Goal: Find specific page/section: Find specific page/section

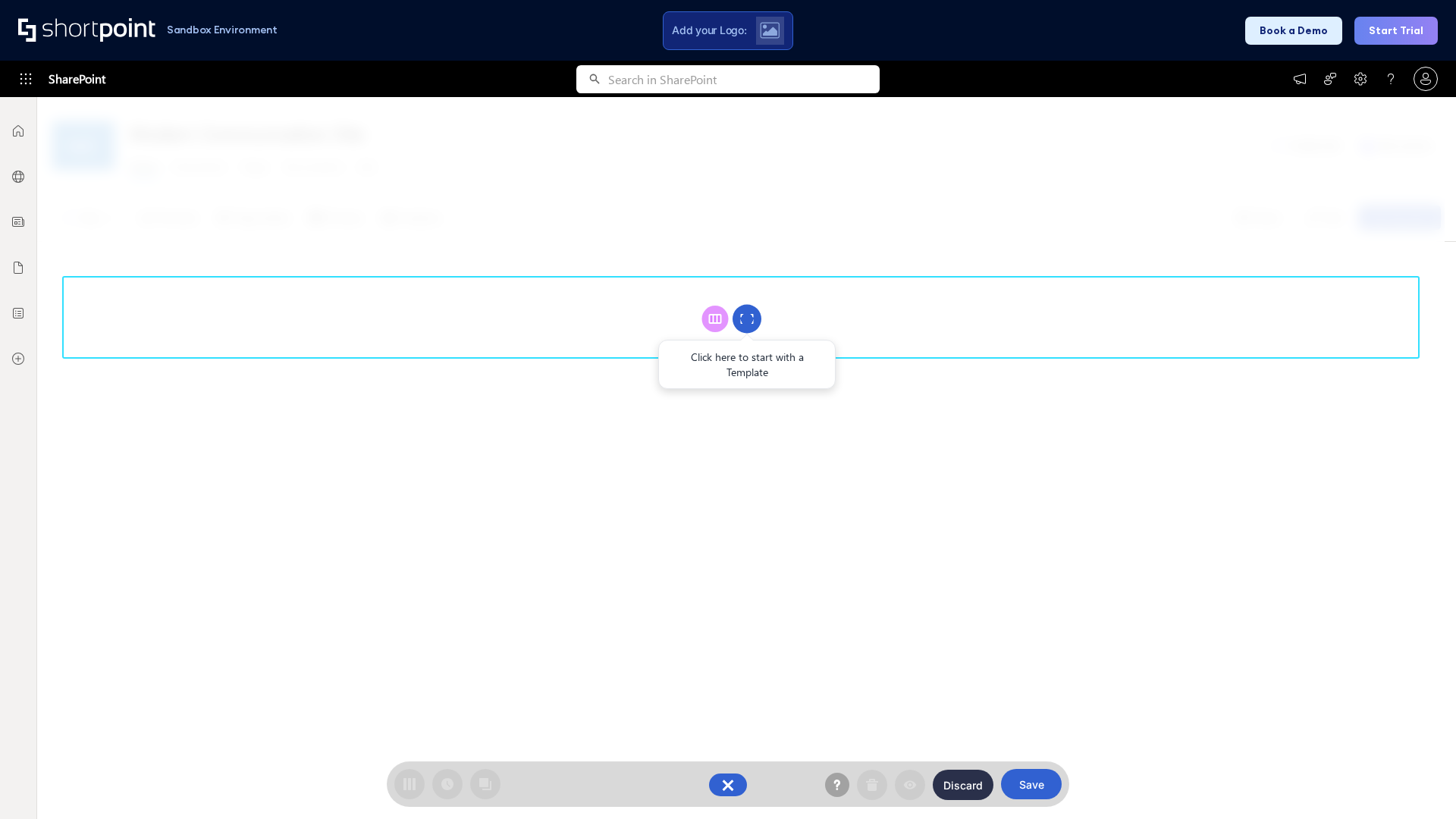
click at [747, 319] on circle at bounding box center [747, 319] width 29 height 29
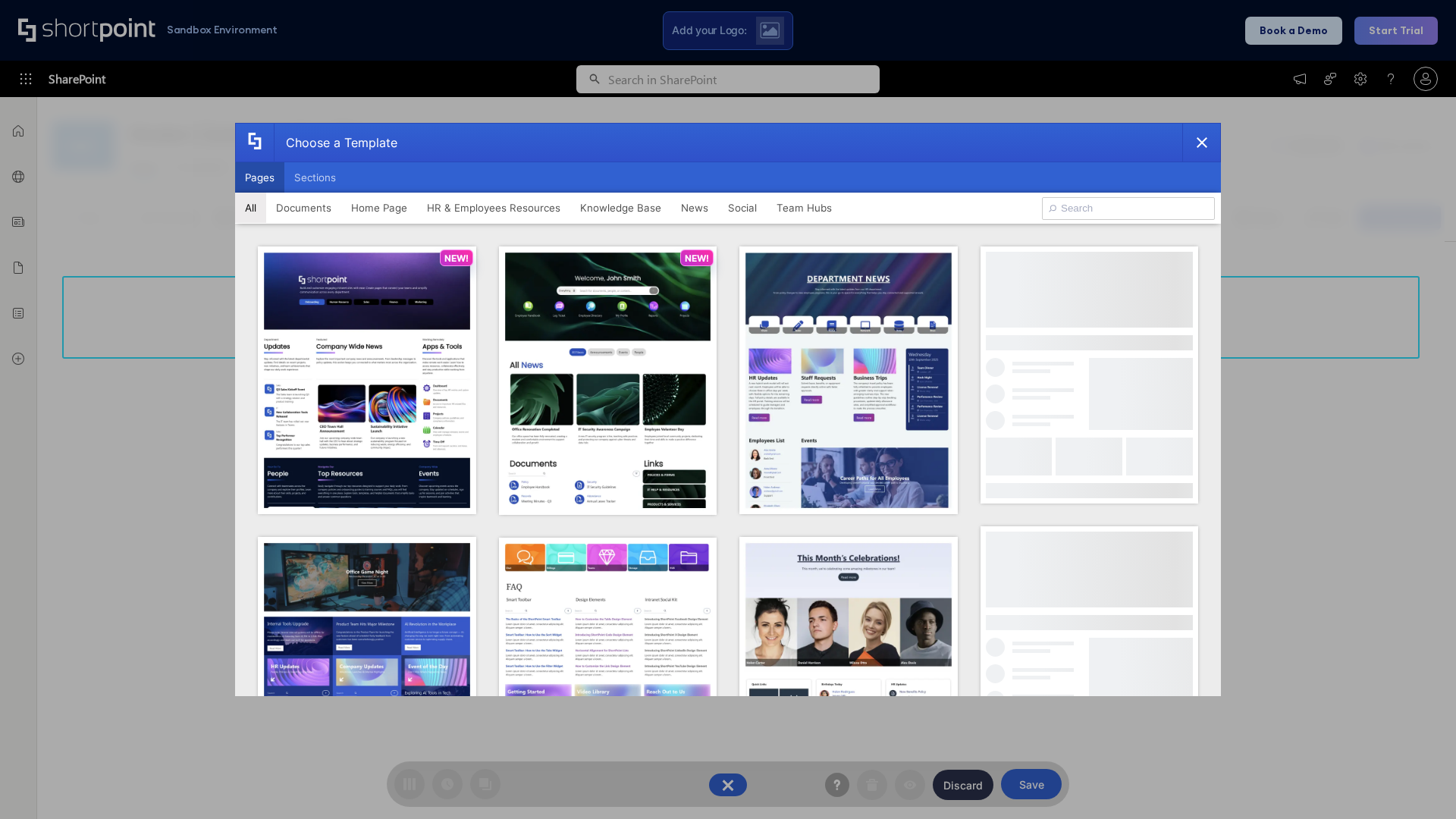
click at [259, 178] on button "Pages" at bounding box center [259, 178] width 49 height 31
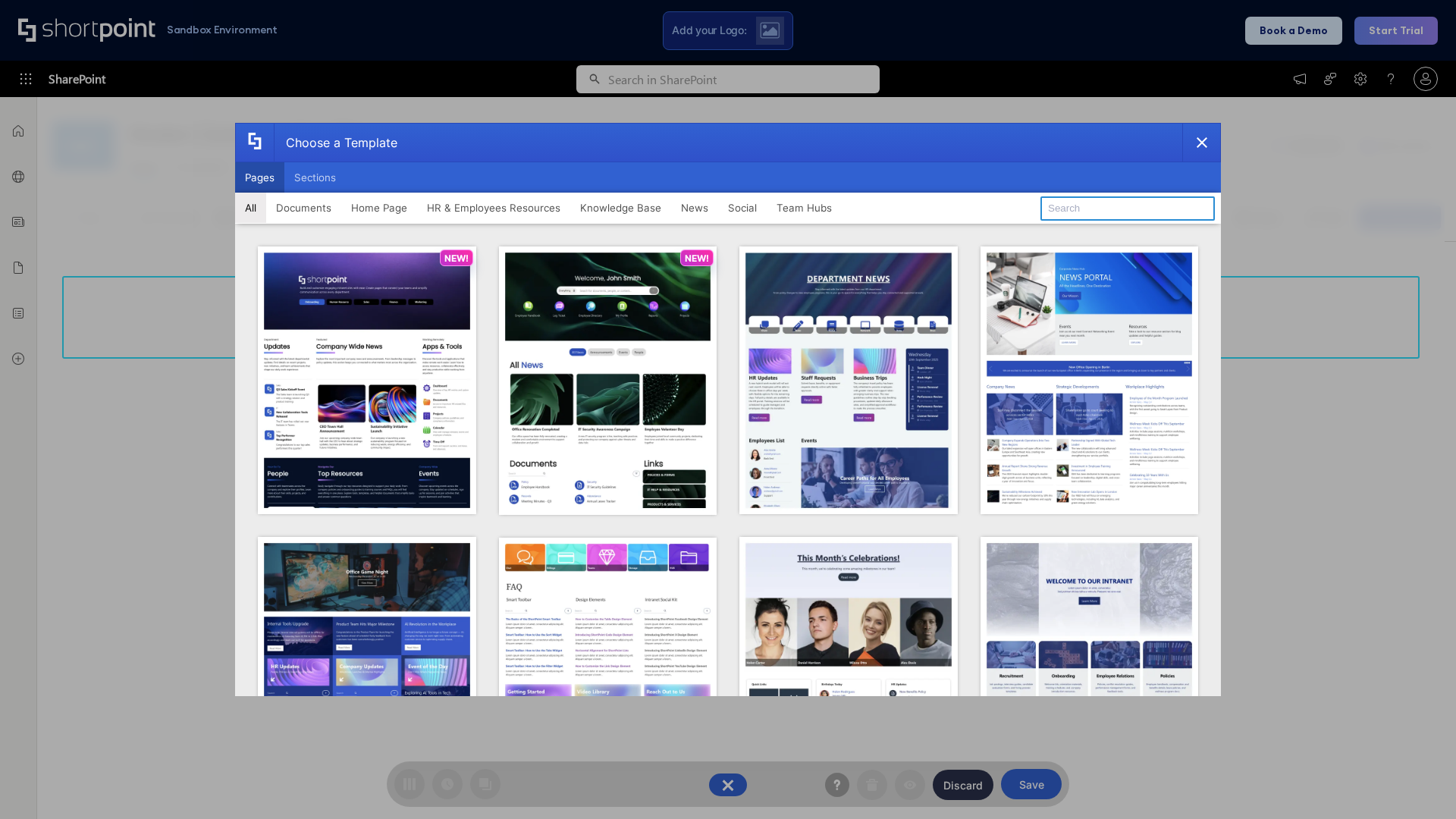
type input "News Portal 2"
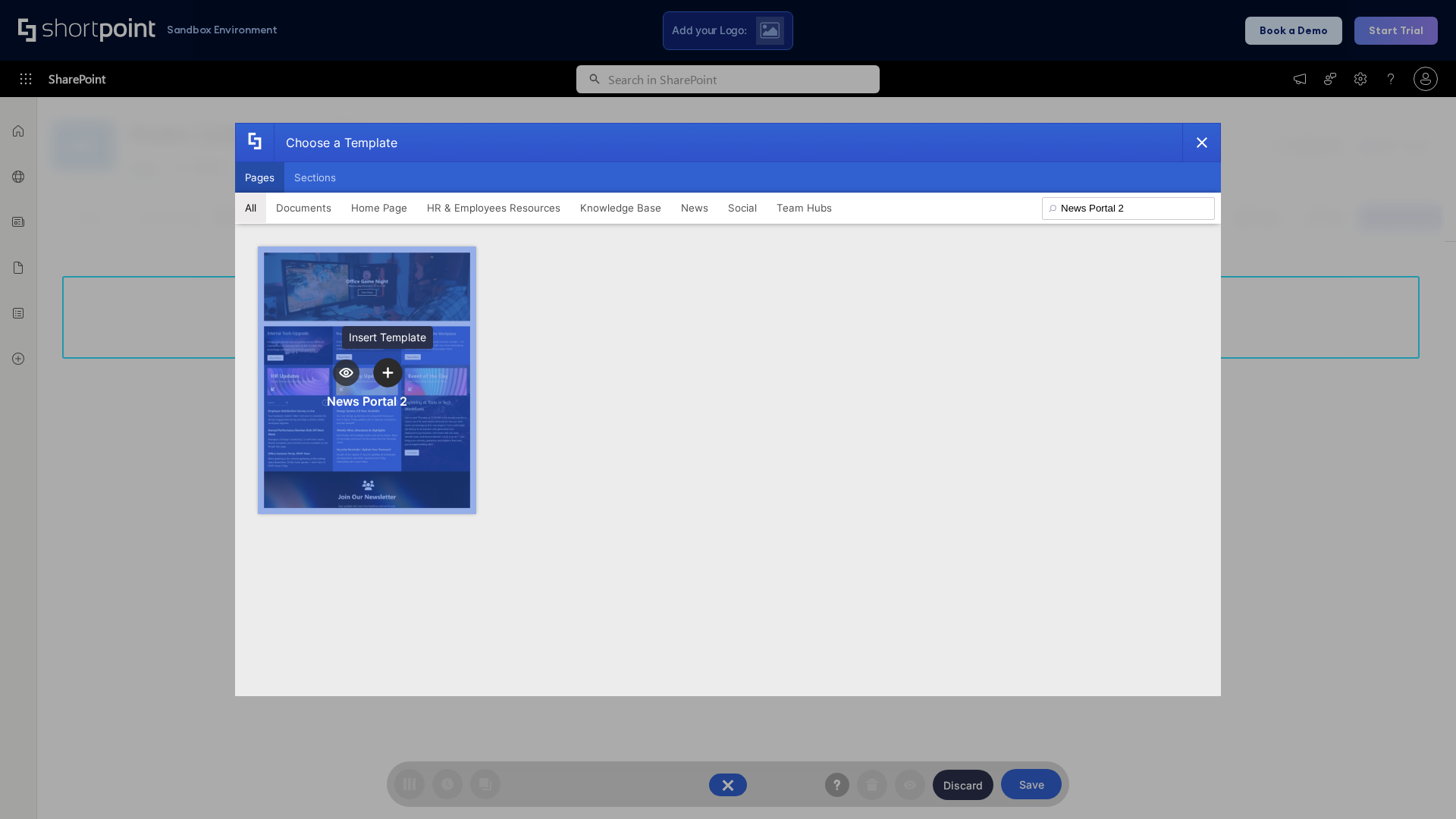
click at [388, 372] on icon "template selector" at bounding box center [387, 372] width 10 height 10
